Goal: Information Seeking & Learning: Understand process/instructions

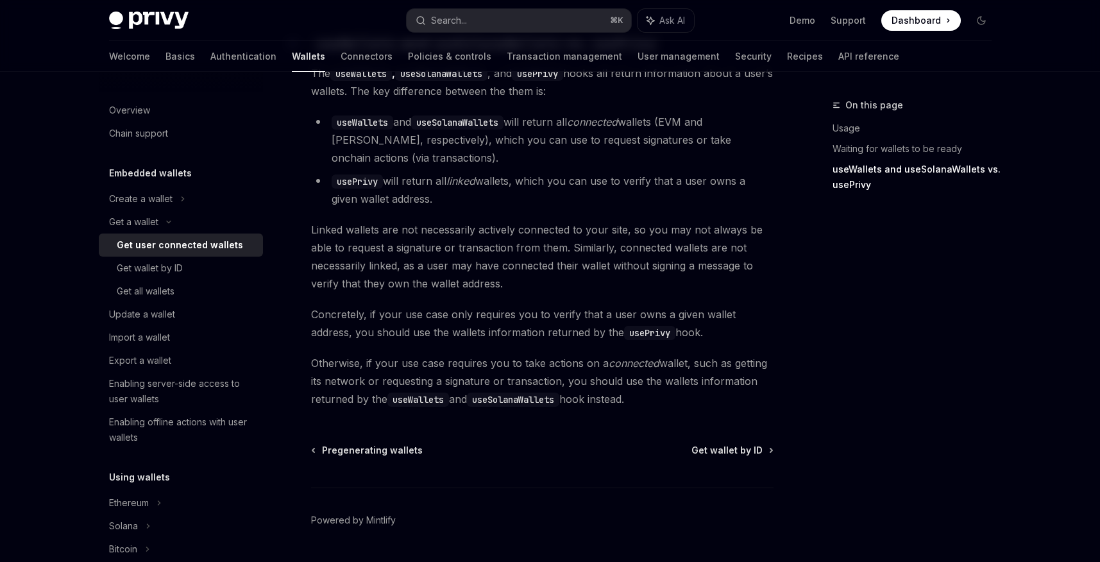
scroll to position [1171, 0]
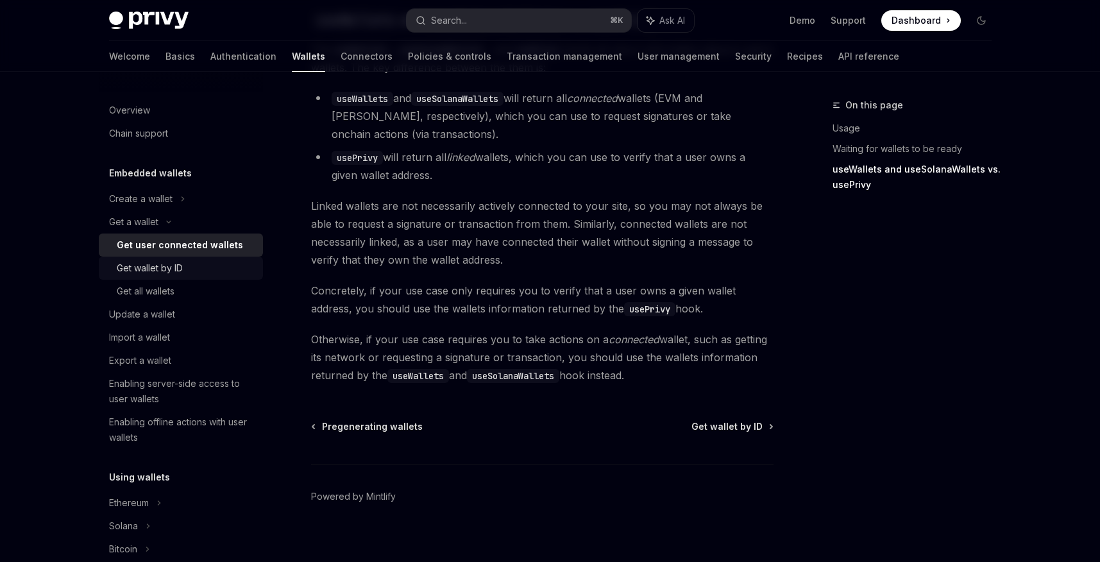
click at [191, 259] on link "Get wallet by ID" at bounding box center [181, 268] width 164 height 23
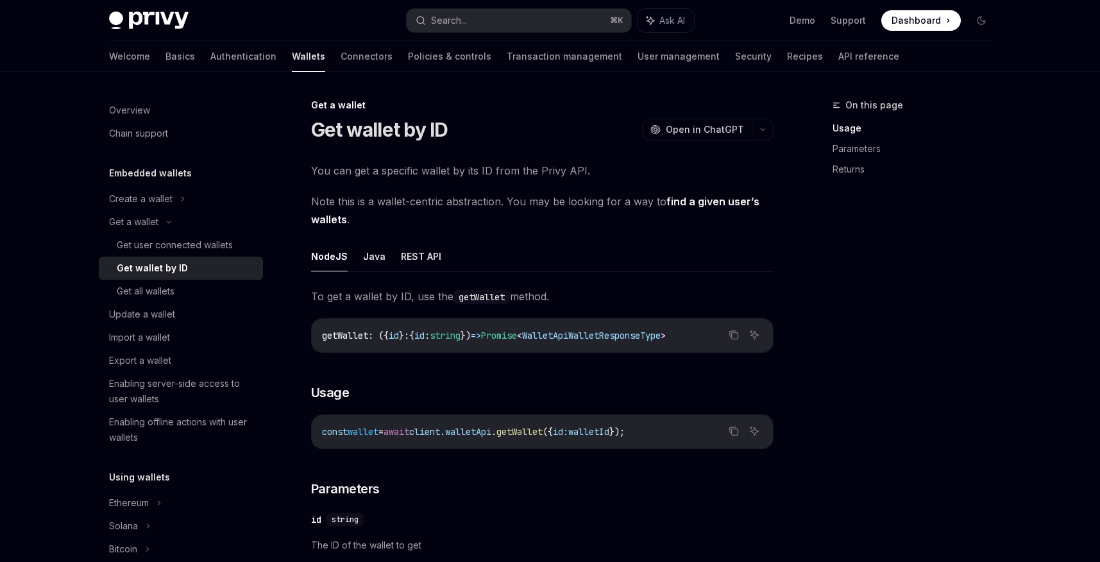
click at [348, 337] on span "getWallet" at bounding box center [345, 336] width 46 height 12
click at [420, 255] on button "REST API" at bounding box center [421, 256] width 40 height 30
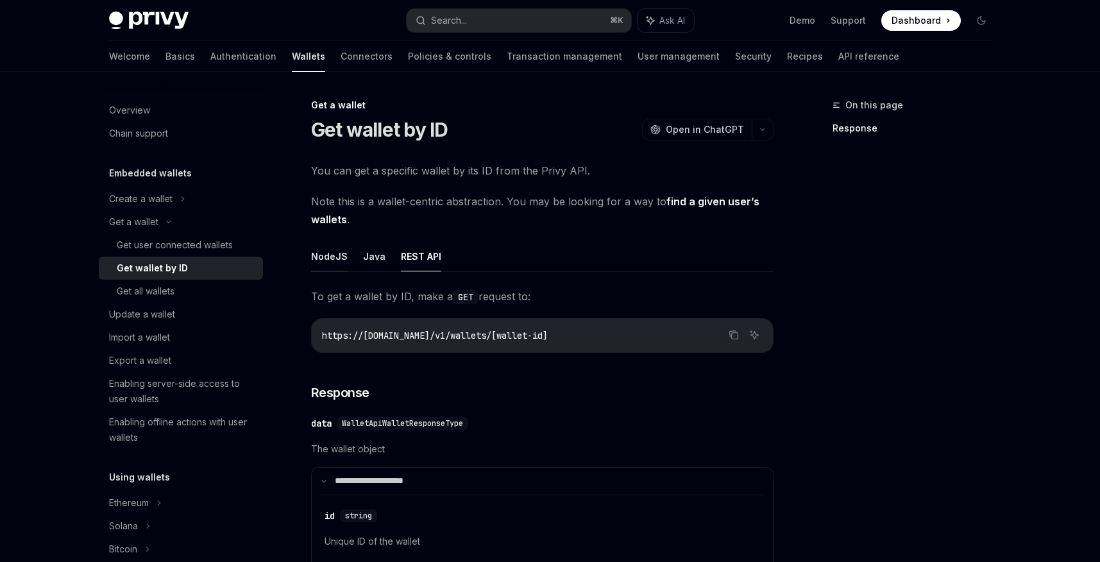
click at [325, 255] on button "NodeJS" at bounding box center [329, 256] width 37 height 30
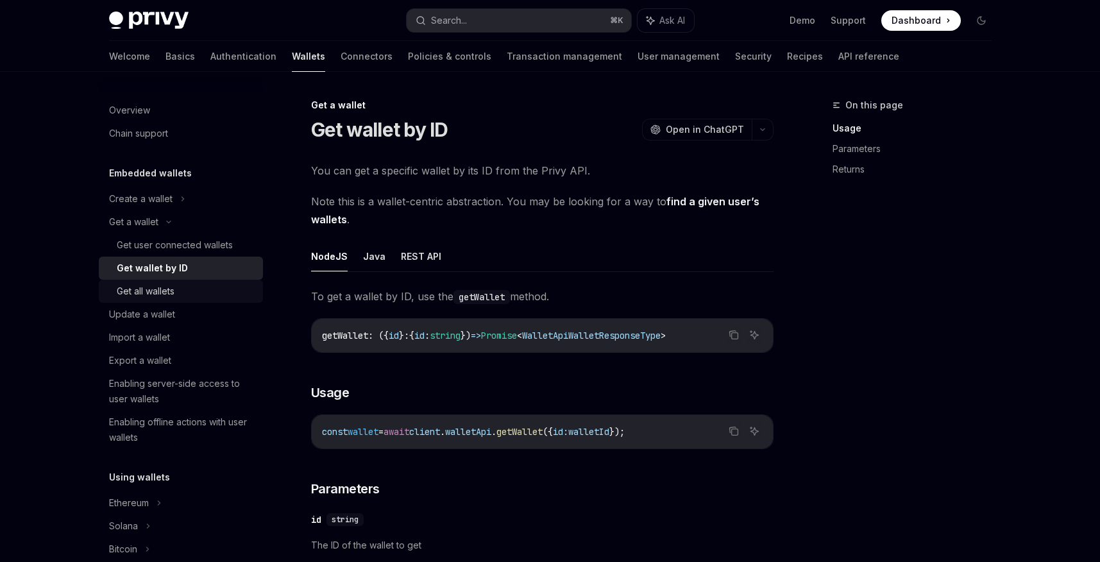
click at [173, 283] on link "Get all wallets" at bounding box center [181, 291] width 164 height 23
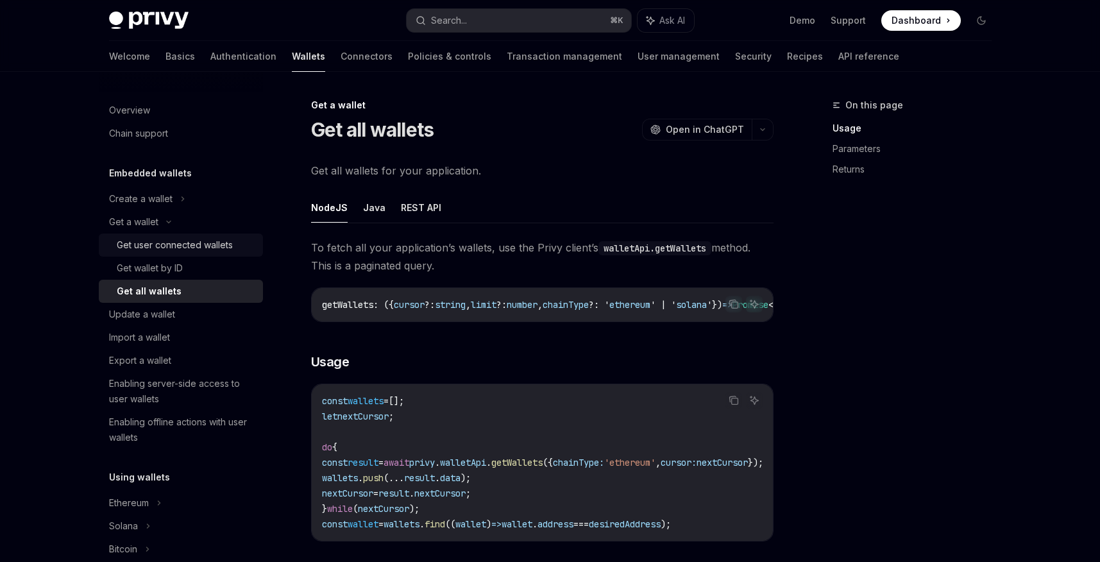
click at [182, 246] on div "Get user connected wallets" at bounding box center [175, 244] width 116 height 15
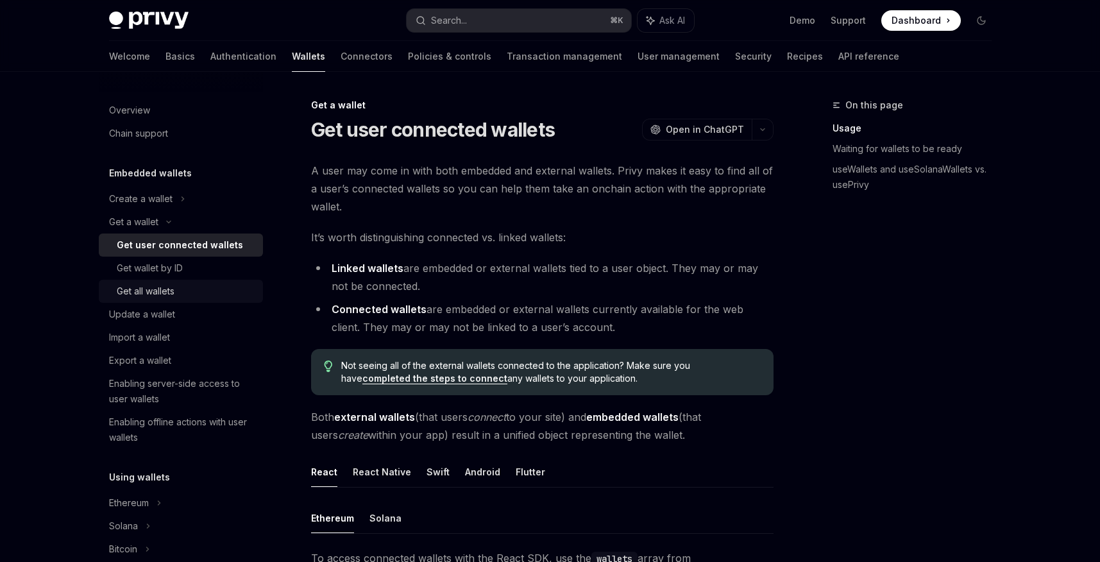
click at [165, 286] on div "Get all wallets" at bounding box center [146, 291] width 58 height 15
type textarea "*"
